Goal: Task Accomplishment & Management: Complete application form

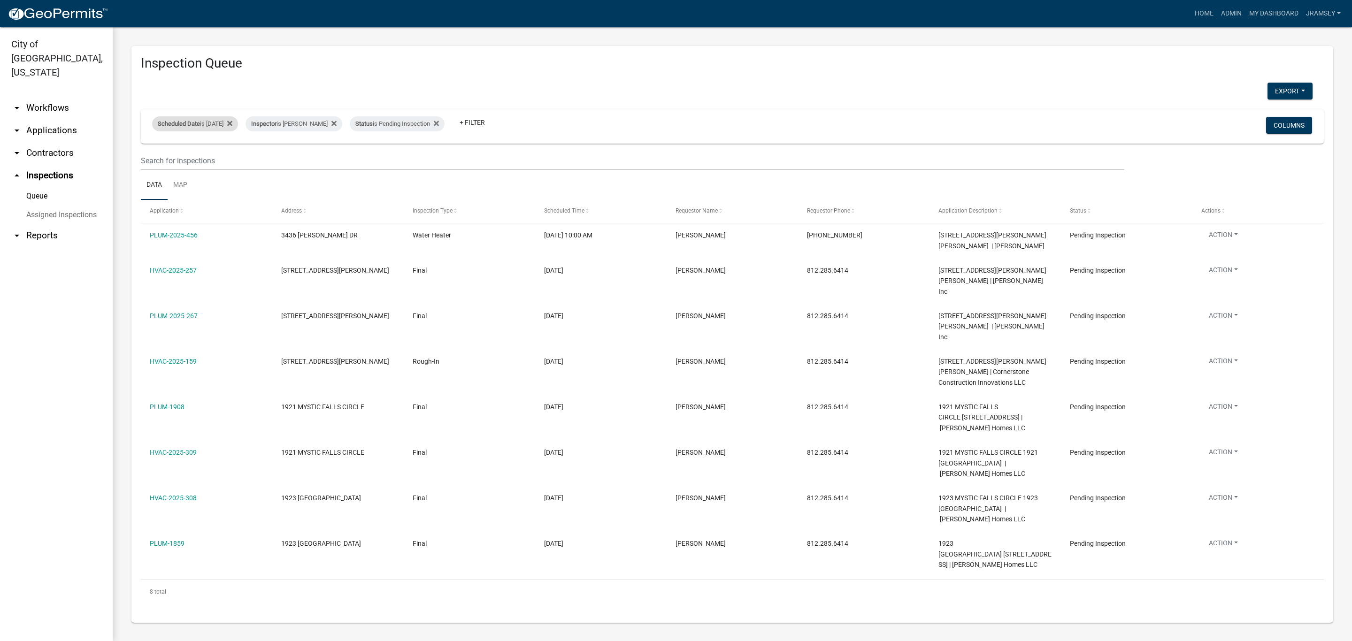
click at [222, 120] on div "Scheduled Date is [DATE]" at bounding box center [195, 123] width 86 height 15
click at [231, 158] on input "[DATE]" at bounding box center [203, 158] width 66 height 19
type input "[DATE]"
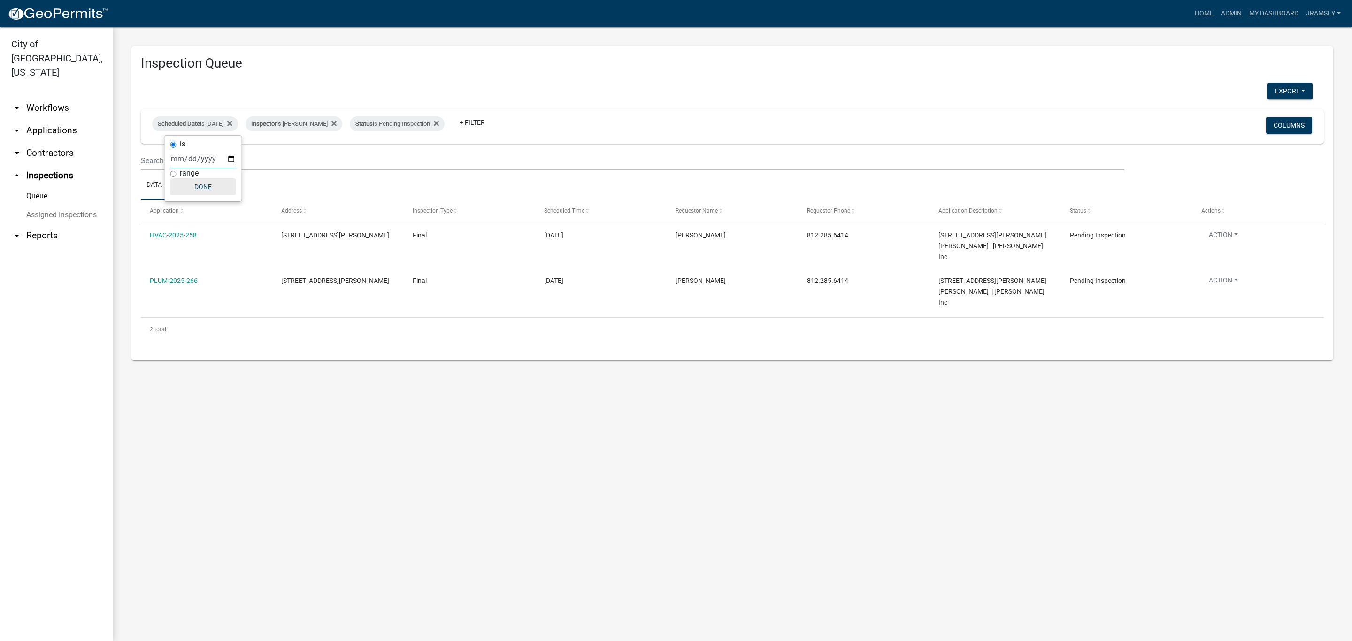
click at [214, 186] on button "Done" at bounding box center [203, 186] width 66 height 17
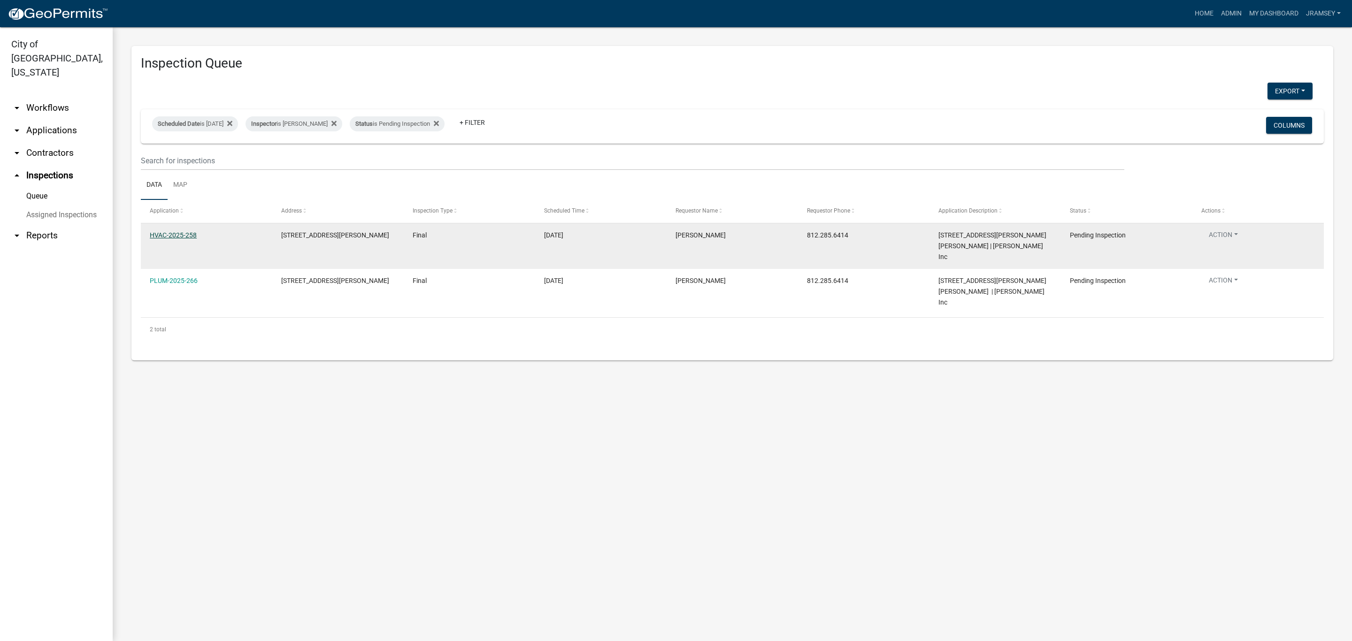
click at [187, 237] on link "HVAC-2025-258" at bounding box center [173, 235] width 47 height 8
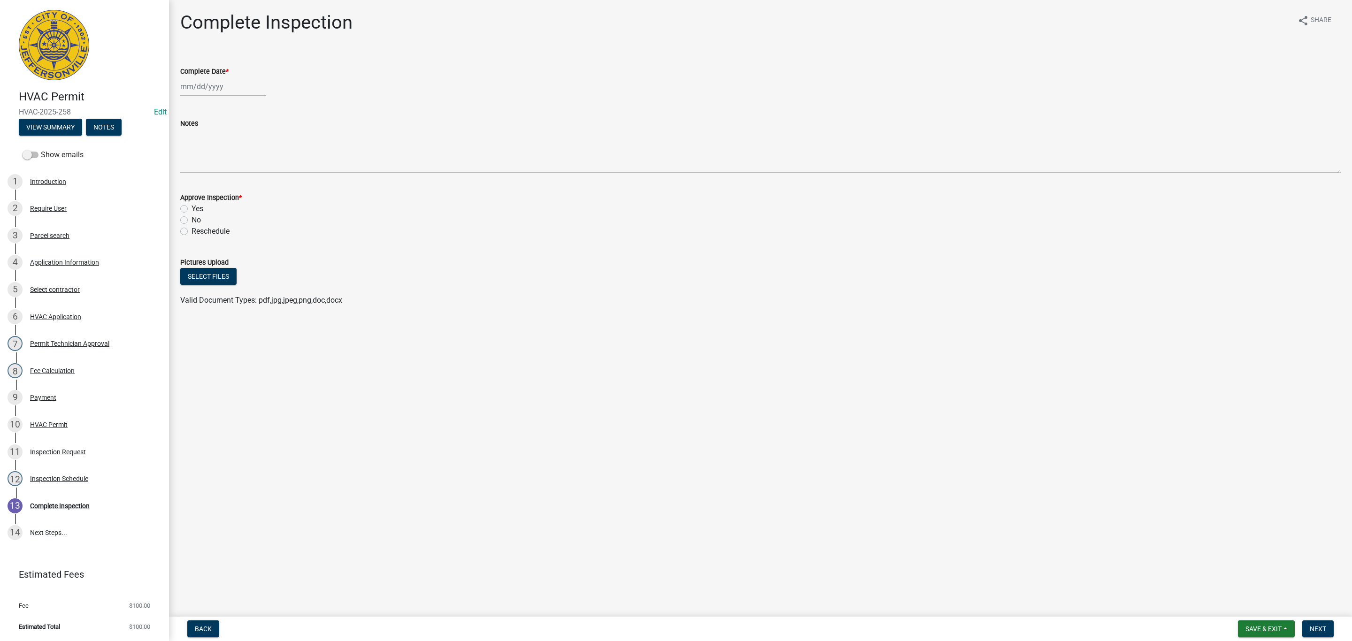
click at [192, 93] on div at bounding box center [223, 86] width 86 height 19
select select "9"
select select "2025"
click at [248, 150] on div "12" at bounding box center [249, 151] width 15 height 15
type input "[DATE]"
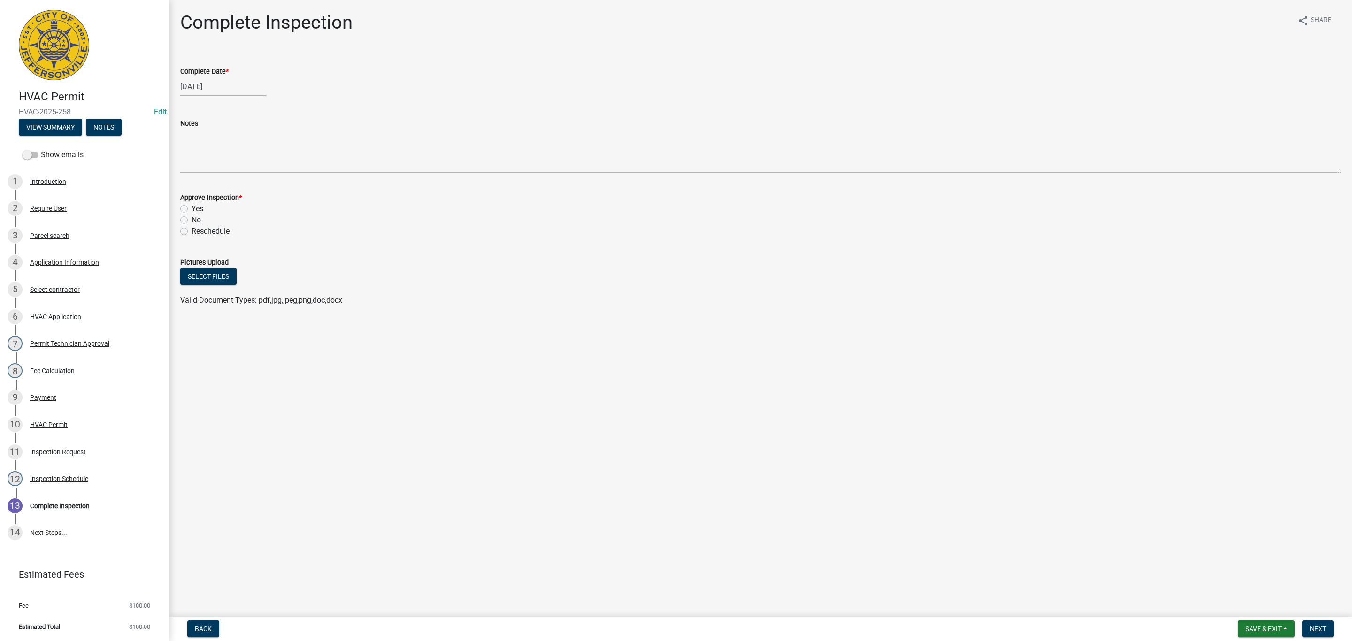
drag, startPoint x: 186, startPoint y: 208, endPoint x: 205, endPoint y: 213, distance: 18.8
click at [192, 207] on label "Yes" at bounding box center [198, 208] width 12 height 11
click at [192, 207] on input "Yes" at bounding box center [195, 206] width 6 height 6
radio input "true"
click at [1316, 621] on button "Next" at bounding box center [1317, 629] width 31 height 17
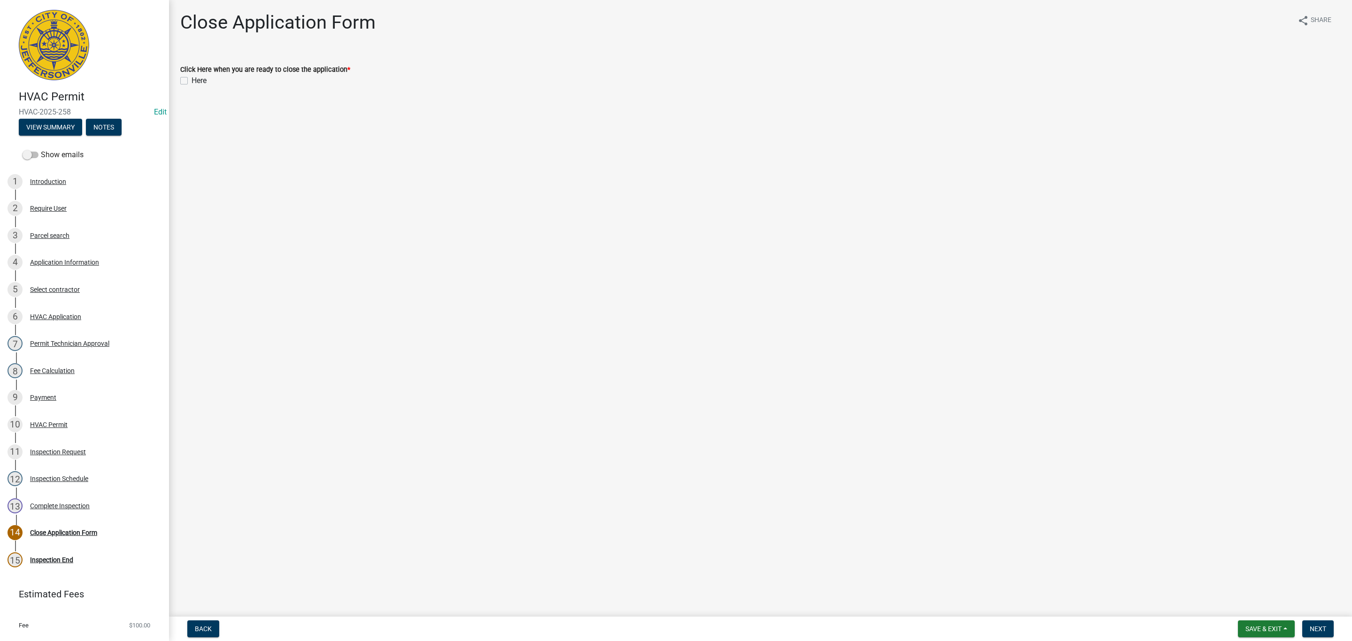
click at [192, 82] on label "Here" at bounding box center [199, 80] width 15 height 11
click at [192, 81] on input "Here" at bounding box center [195, 78] width 6 height 6
checkbox input "true"
click at [1314, 629] on span "Next" at bounding box center [1318, 629] width 16 height 8
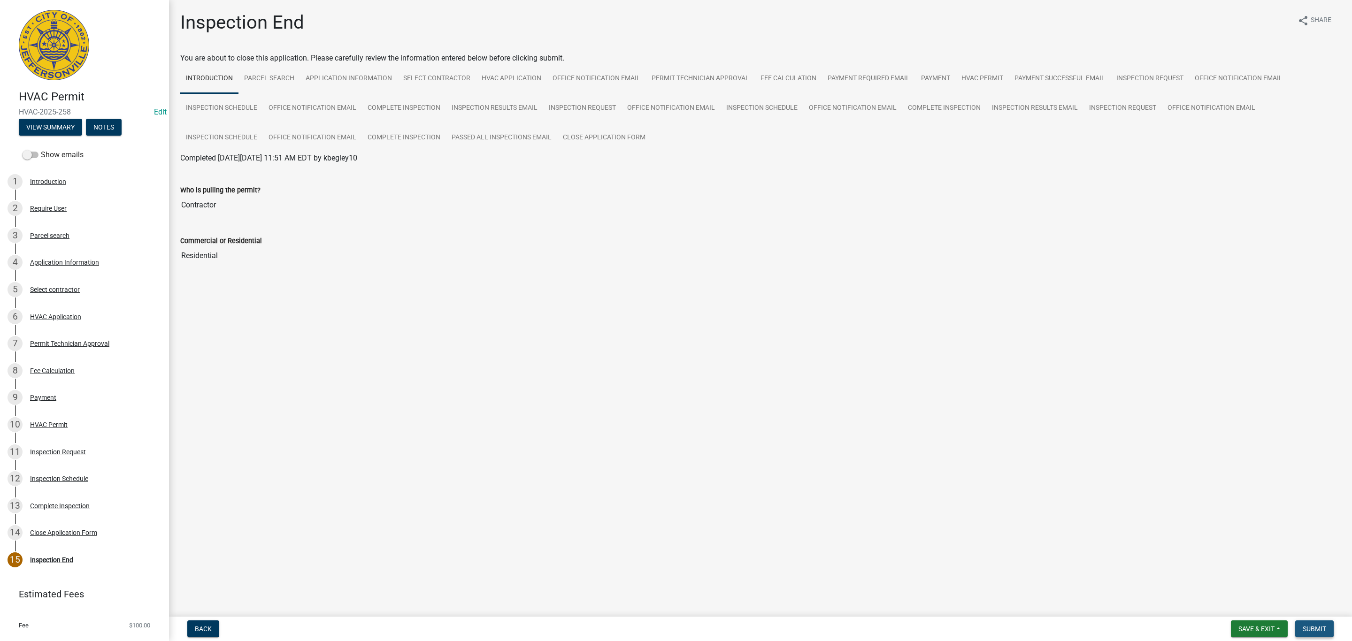
click at [1324, 635] on button "Submit" at bounding box center [1314, 629] width 38 height 17
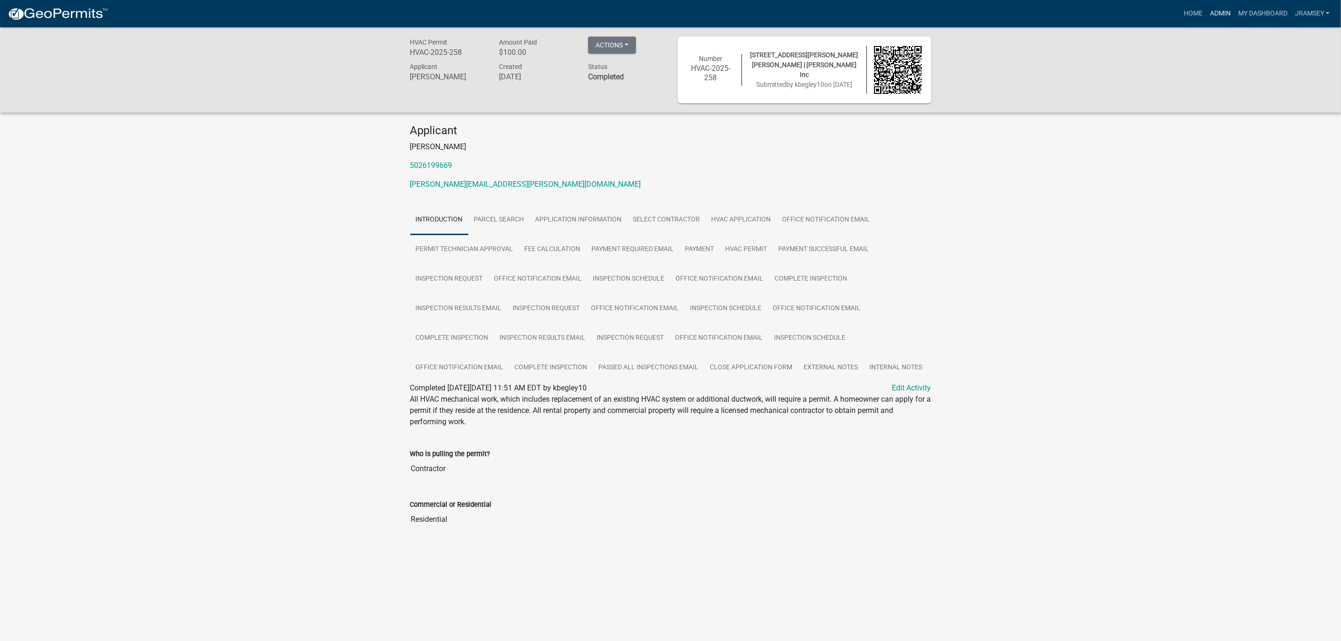
click at [1219, 8] on link "Admin" at bounding box center [1220, 14] width 28 height 18
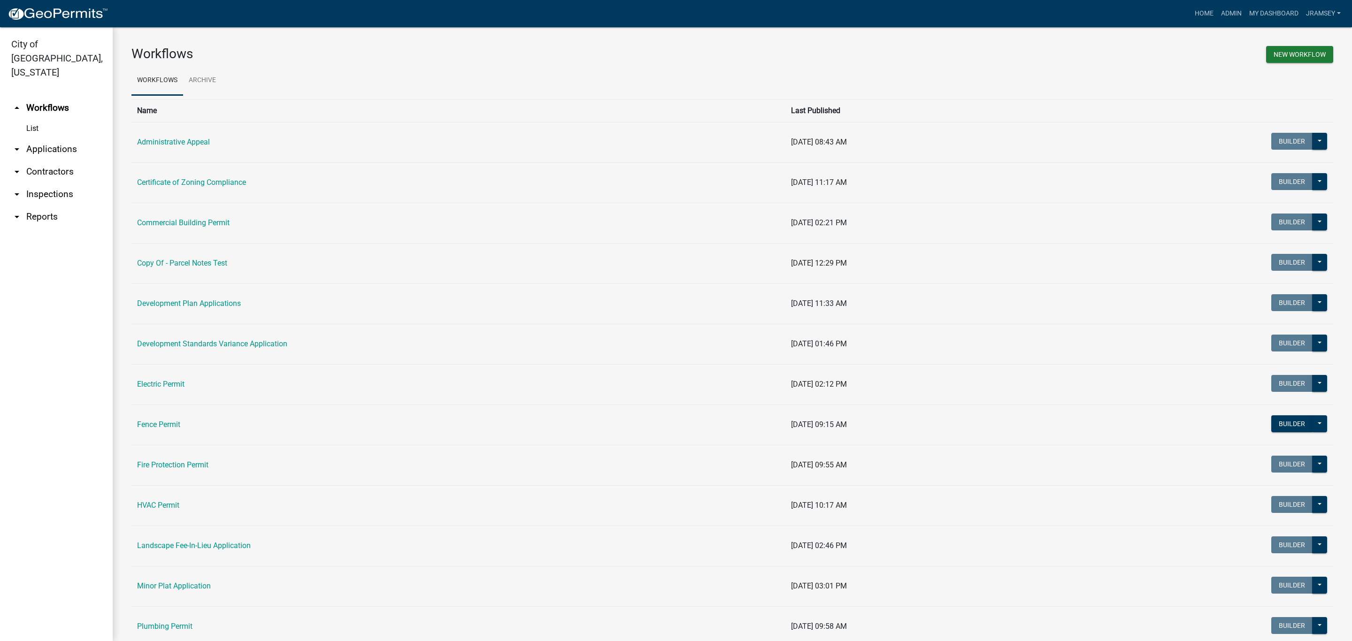
click at [43, 167] on link "arrow_drop_down Contractors" at bounding box center [56, 172] width 113 height 23
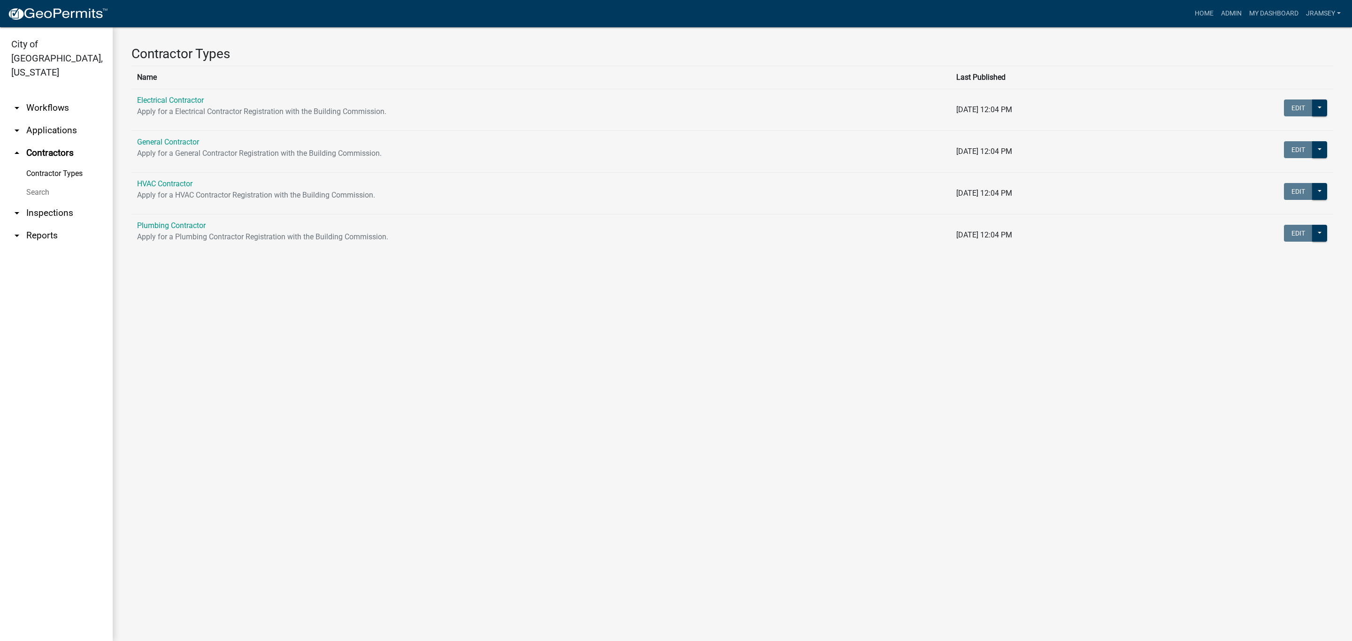
click at [44, 203] on link "arrow_drop_down Inspections" at bounding box center [56, 213] width 113 height 23
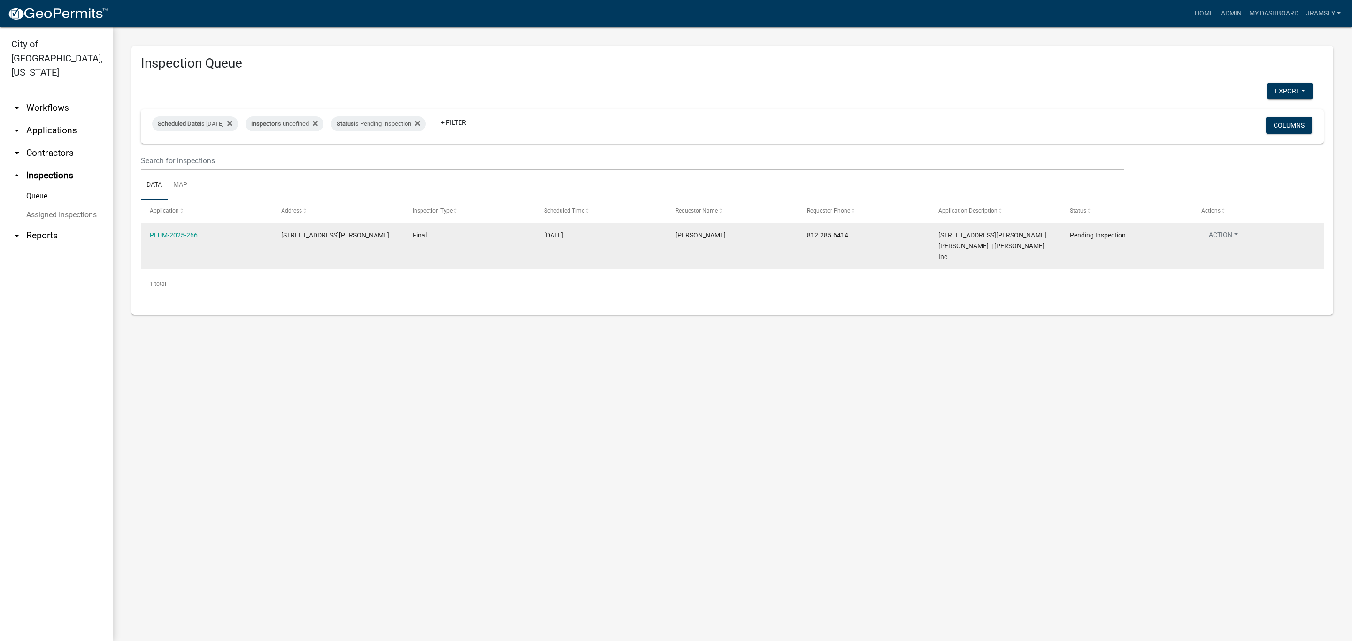
click at [165, 241] on datatable-body-cell "PLUM-2025-266" at bounding box center [206, 246] width 131 height 46
click at [166, 238] on link "PLUM-2025-266" at bounding box center [174, 235] width 48 height 8
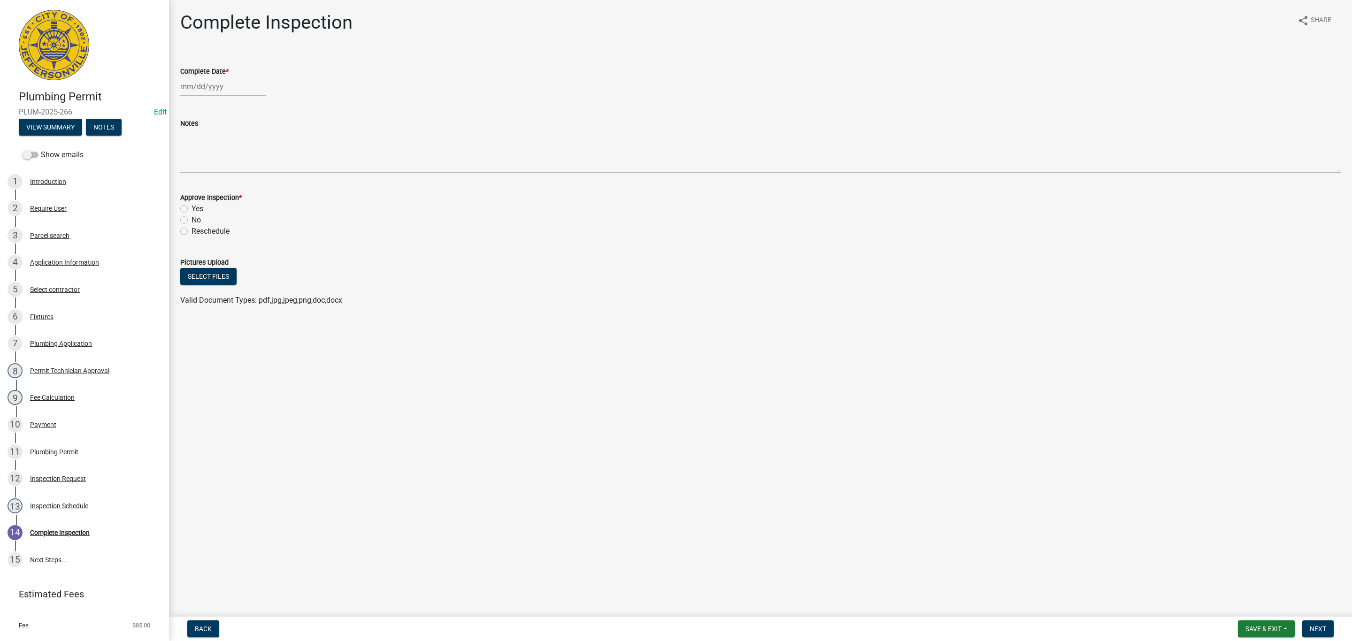
select select "9"
select select "2025"
click at [203, 90] on div "[PERSON_NAME] Feb Mar Apr [PERSON_NAME][DATE] Oct Nov [DATE] 1526 1527 1528 152…" at bounding box center [223, 86] width 86 height 19
click at [250, 148] on div "12" at bounding box center [249, 151] width 15 height 15
type input "[DATE]"
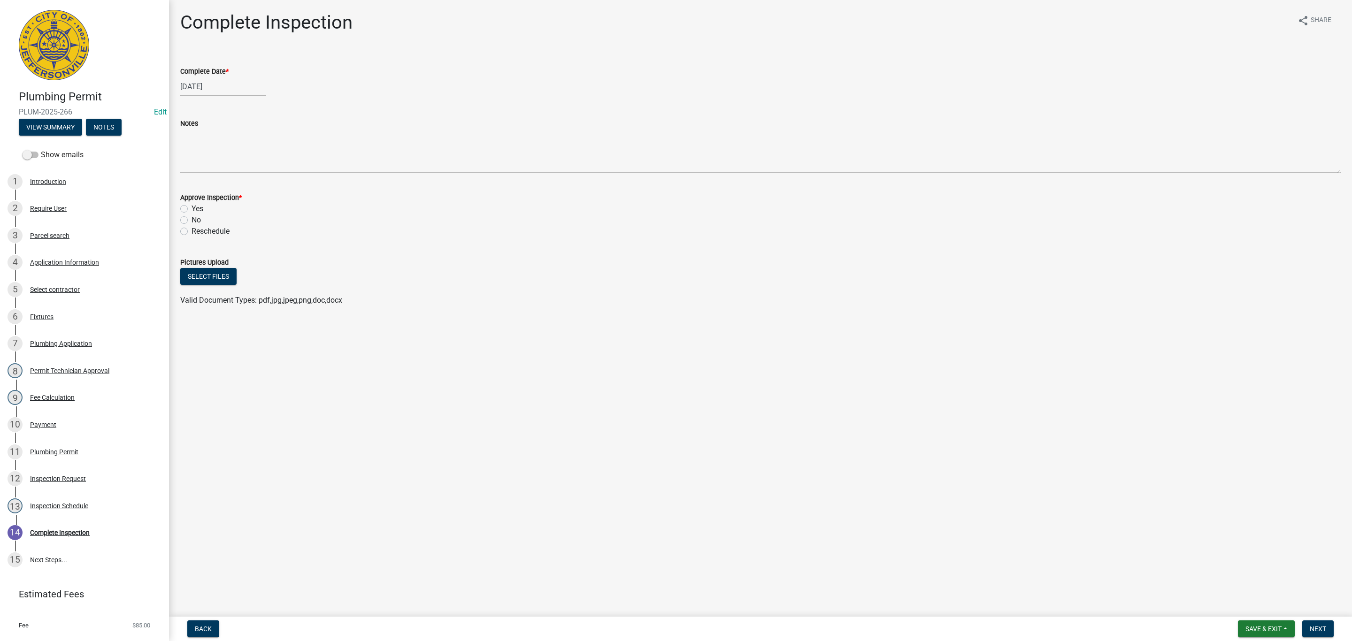
click at [192, 207] on label "Yes" at bounding box center [198, 208] width 12 height 11
click at [192, 207] on input "Yes" at bounding box center [195, 206] width 6 height 6
radio input "true"
click at [1321, 624] on button "Next" at bounding box center [1317, 629] width 31 height 17
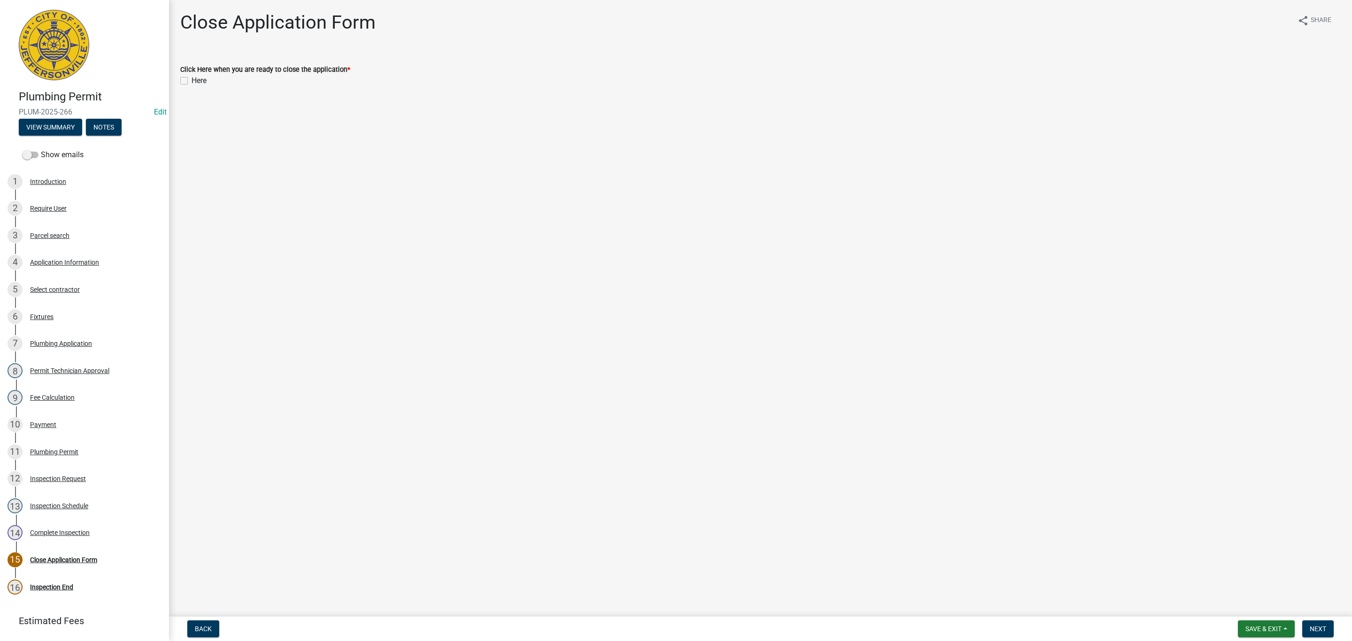
click at [192, 82] on label "Here" at bounding box center [199, 80] width 15 height 11
click at [192, 81] on input "Here" at bounding box center [195, 78] width 6 height 6
checkbox input "true"
click at [1320, 627] on span "Next" at bounding box center [1318, 629] width 16 height 8
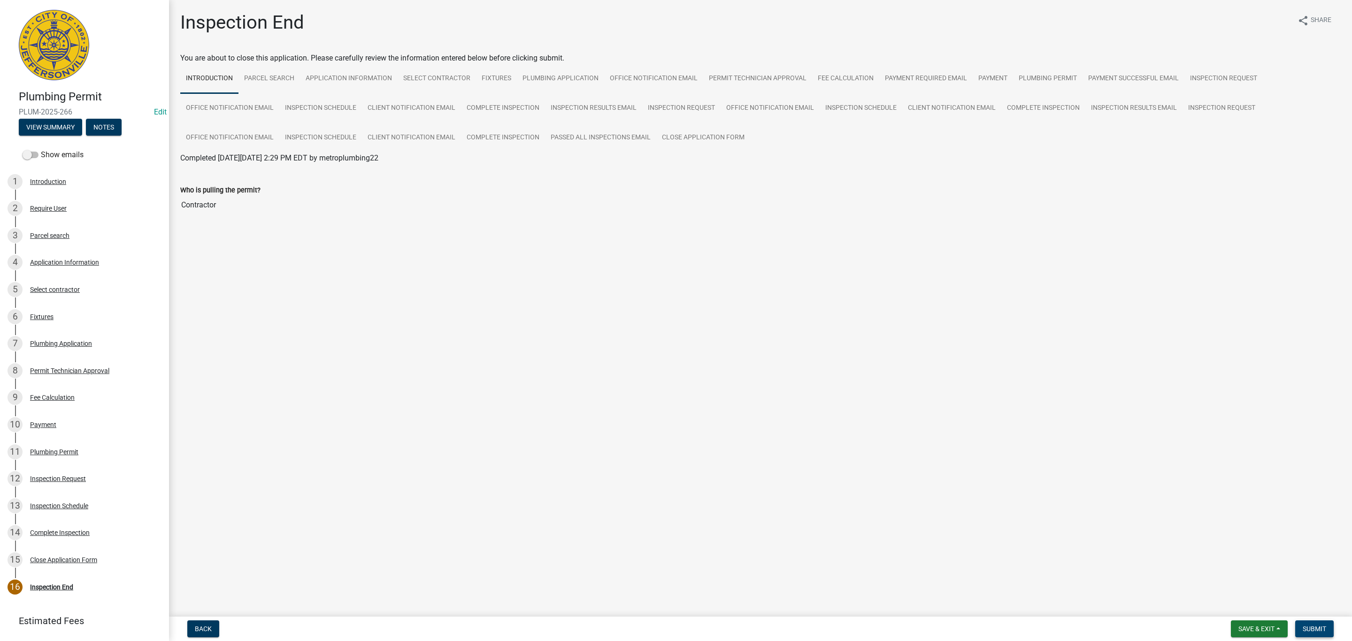
click at [1310, 627] on span "Submit" at bounding box center [1314, 629] width 23 height 8
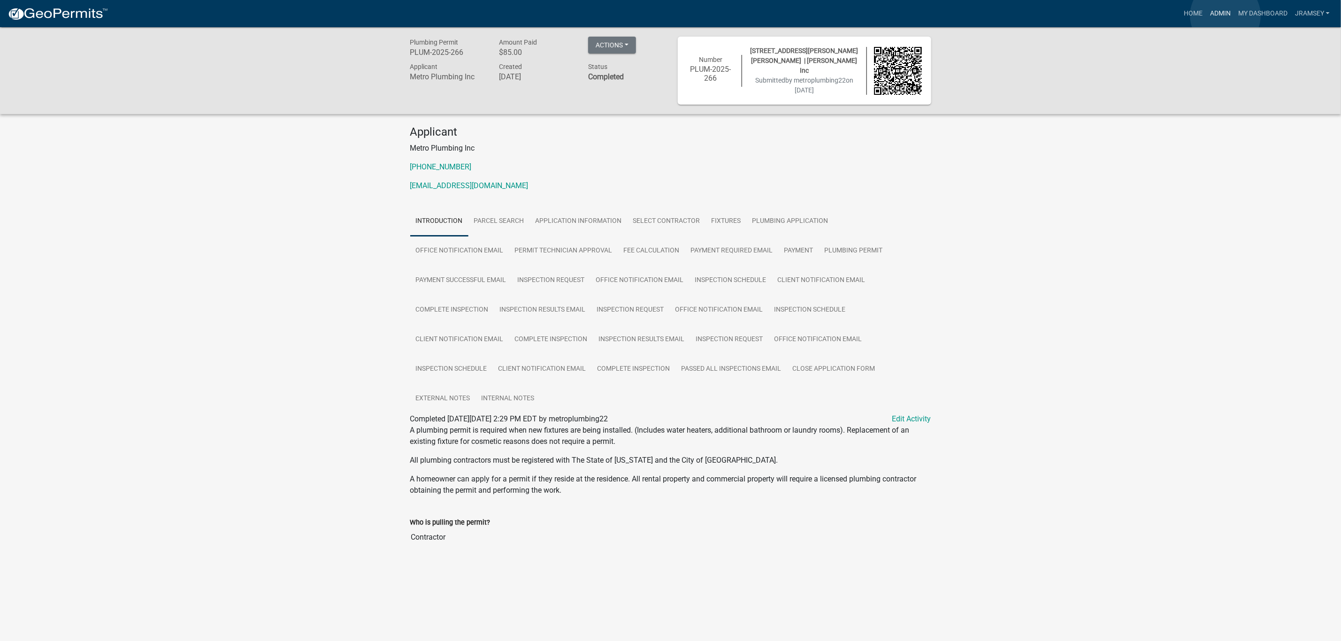
click at [1226, 15] on link "Admin" at bounding box center [1220, 14] width 28 height 18
